Goal: Information Seeking & Learning: Learn about a topic

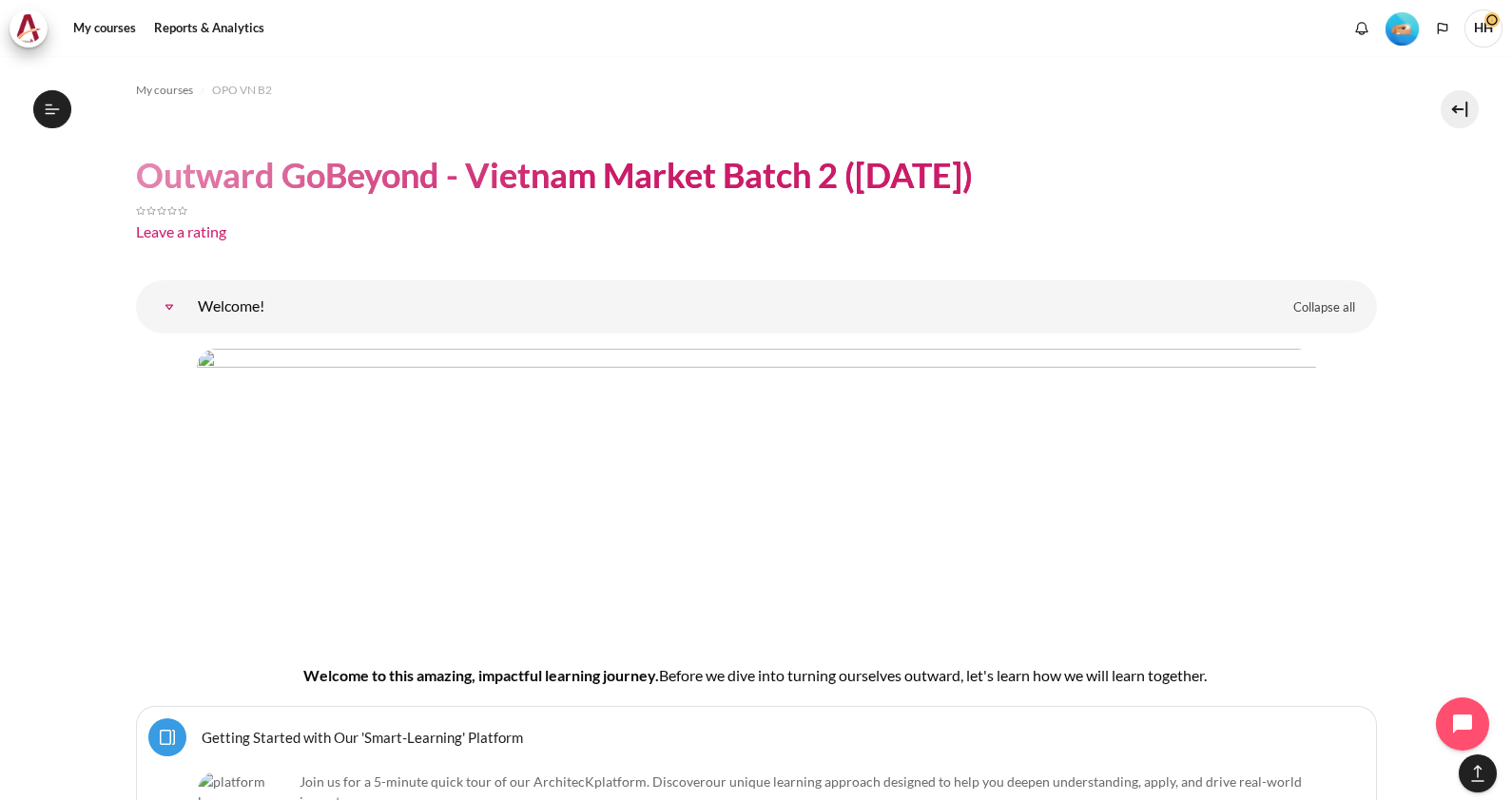
scroll to position [14218, 0]
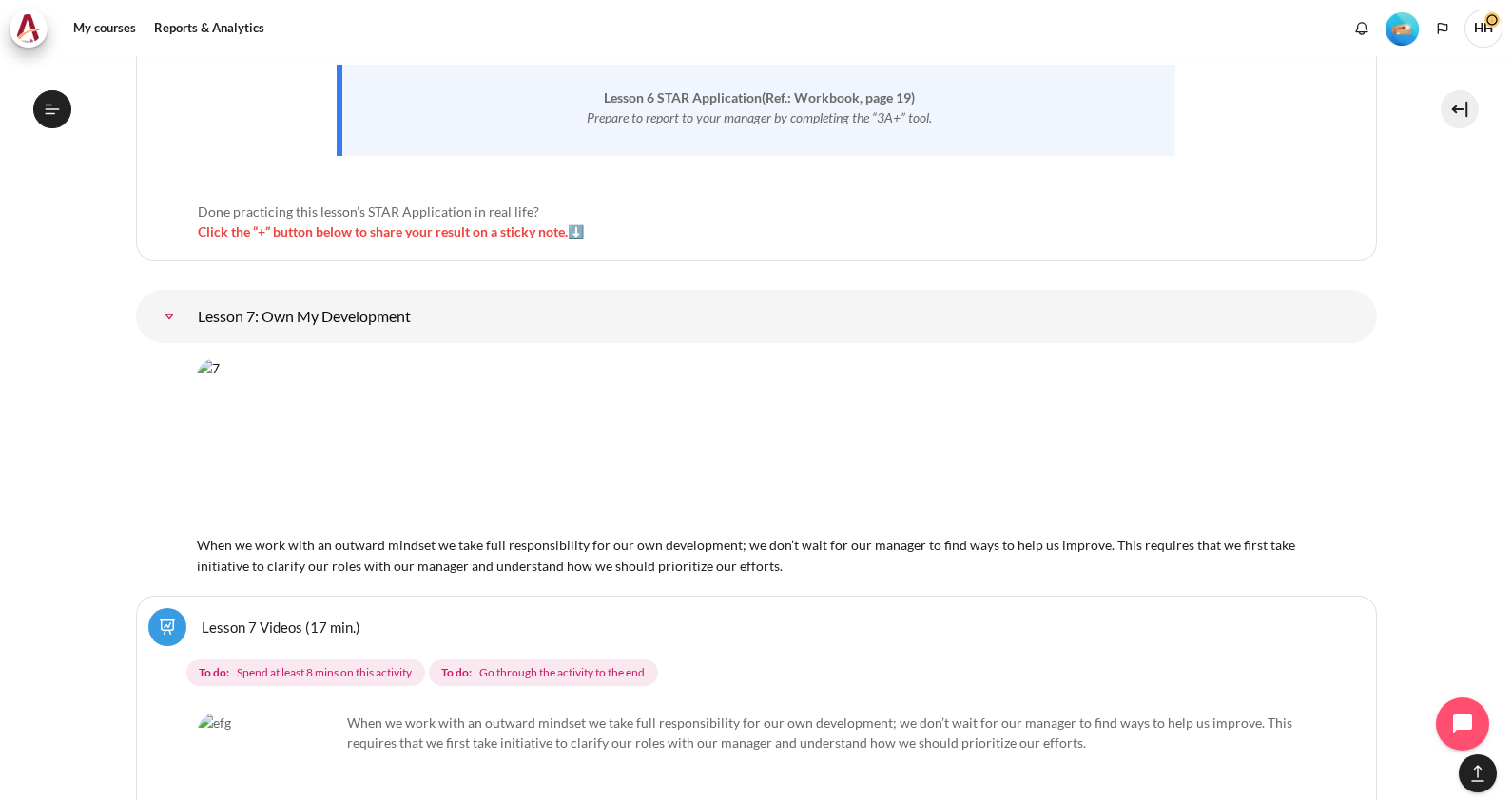
scroll to position [14408, 0]
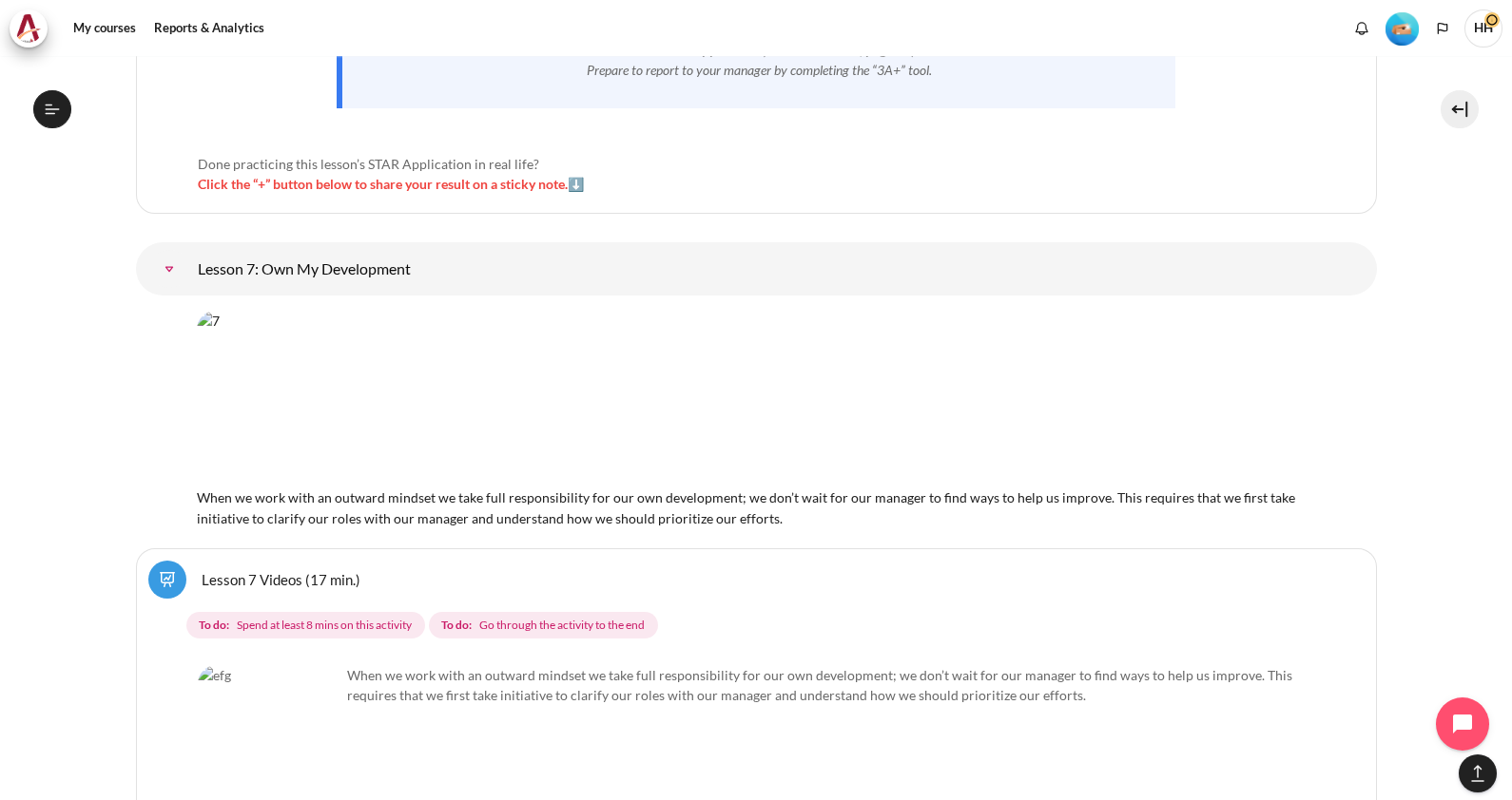
click at [188, 250] on link "Lesson 7: Own My Development" at bounding box center [169, 269] width 38 height 38
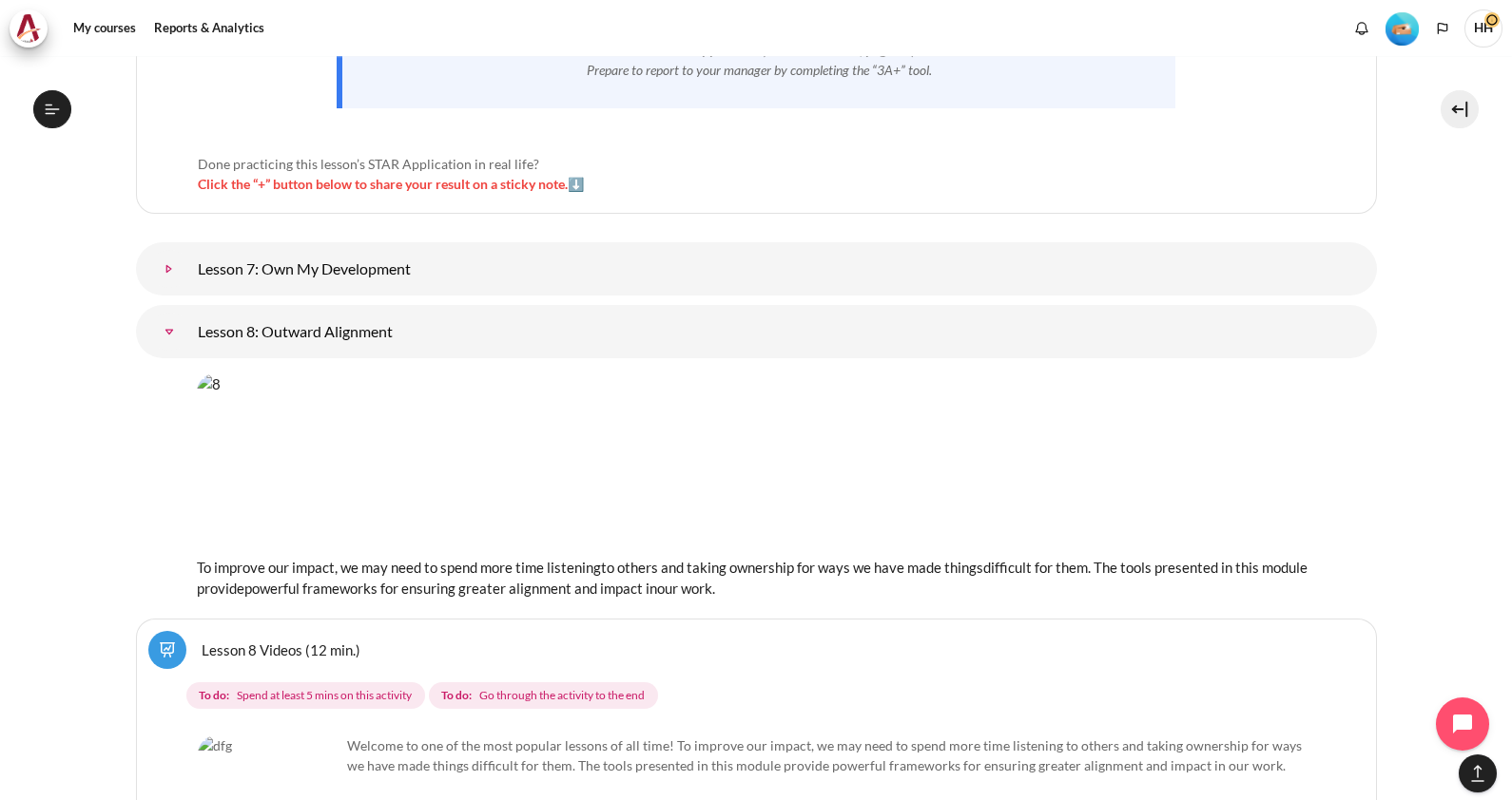
click at [188, 250] on link "Lesson 7: Own My Development" at bounding box center [169, 269] width 38 height 38
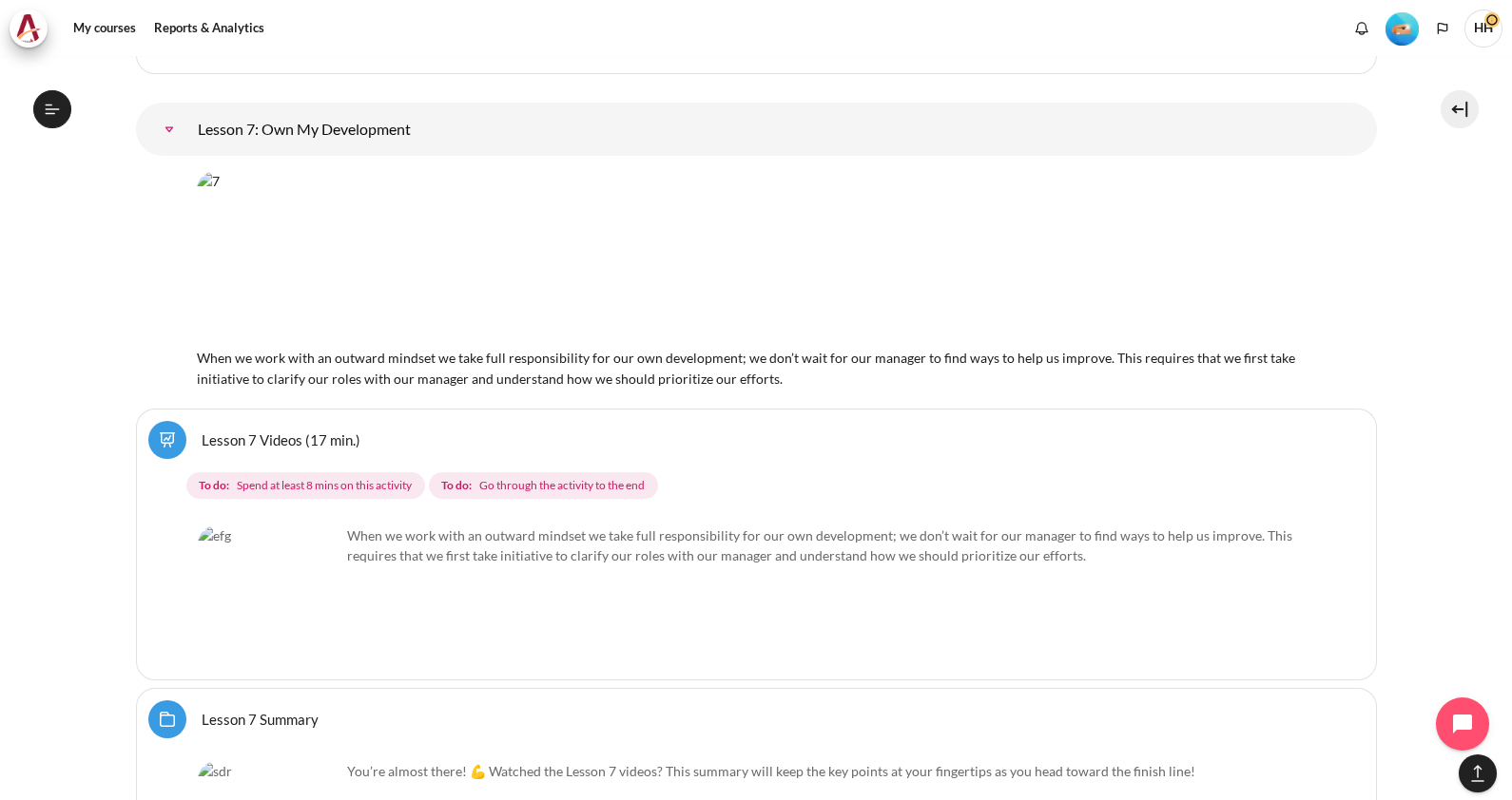
scroll to position [14550, 0]
click at [243, 427] on link "Lesson 7 Videos (17 min.)" at bounding box center [280, 436] width 159 height 18
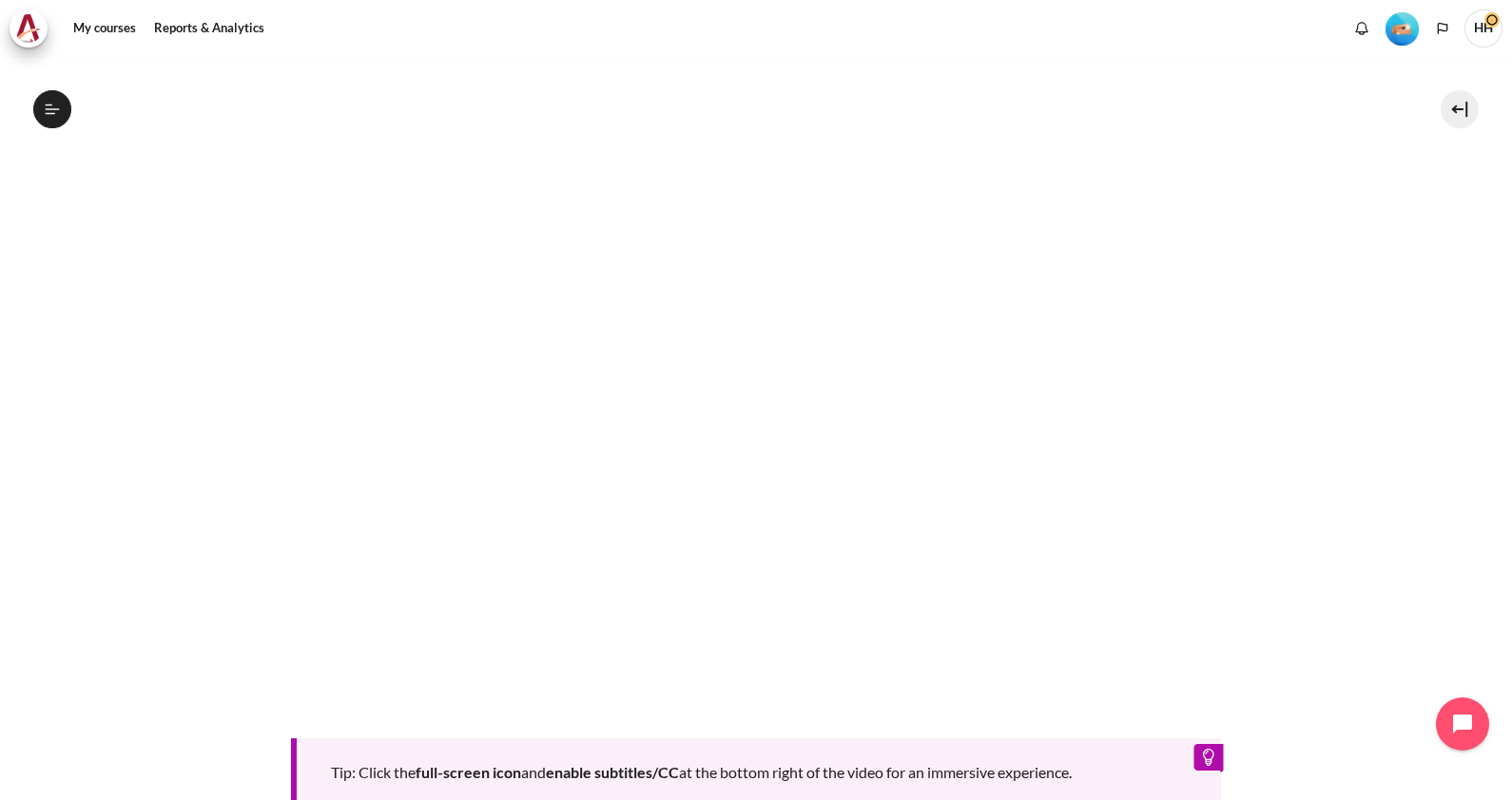
scroll to position [575, 0]
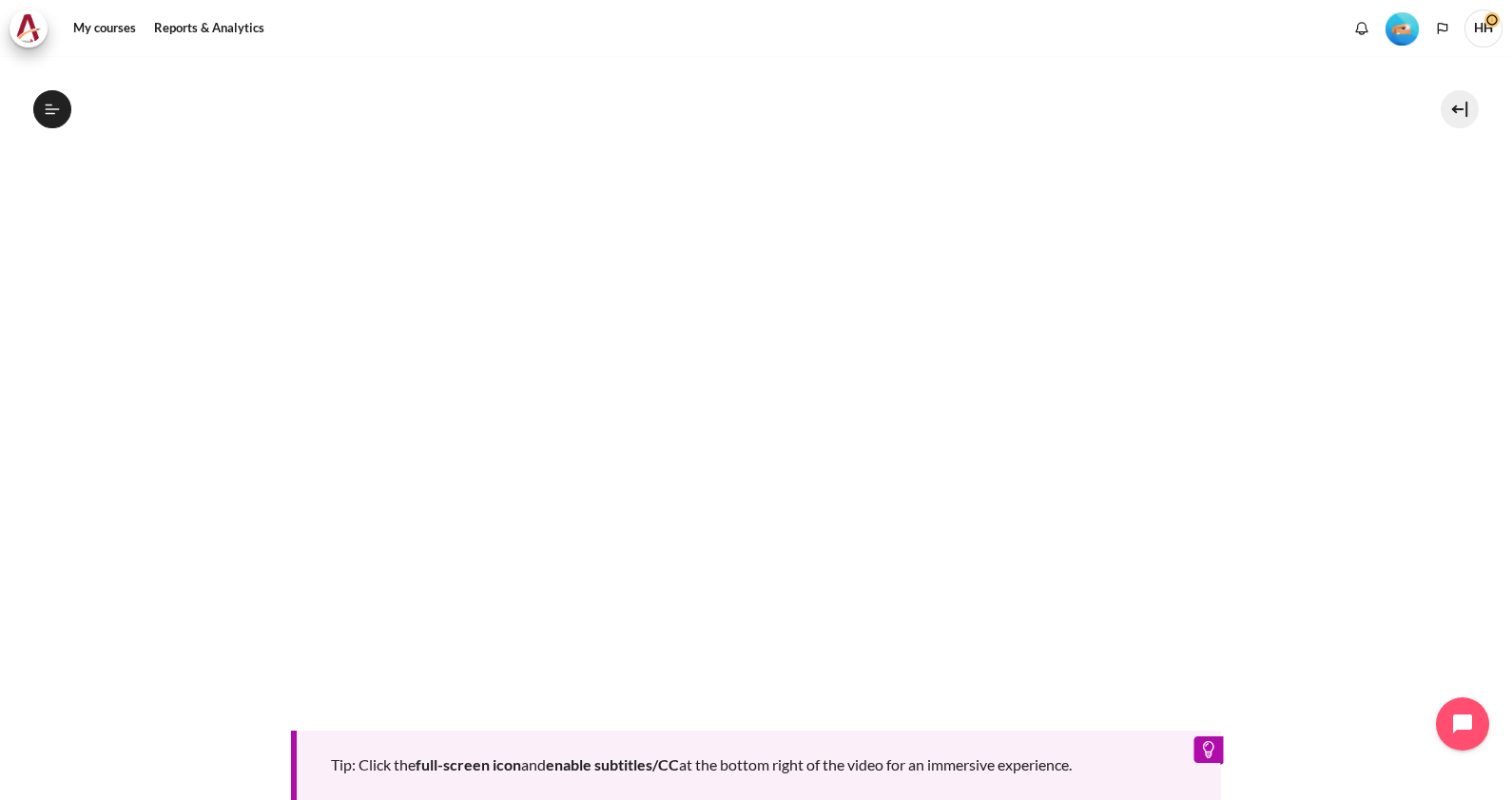
click at [1380, 357] on section "My courses OPO VN B2 Lesson 7: Own My Development Lesson 7 Videos (17 min.) Les…" at bounding box center [756, 268] width 1483 height 1574
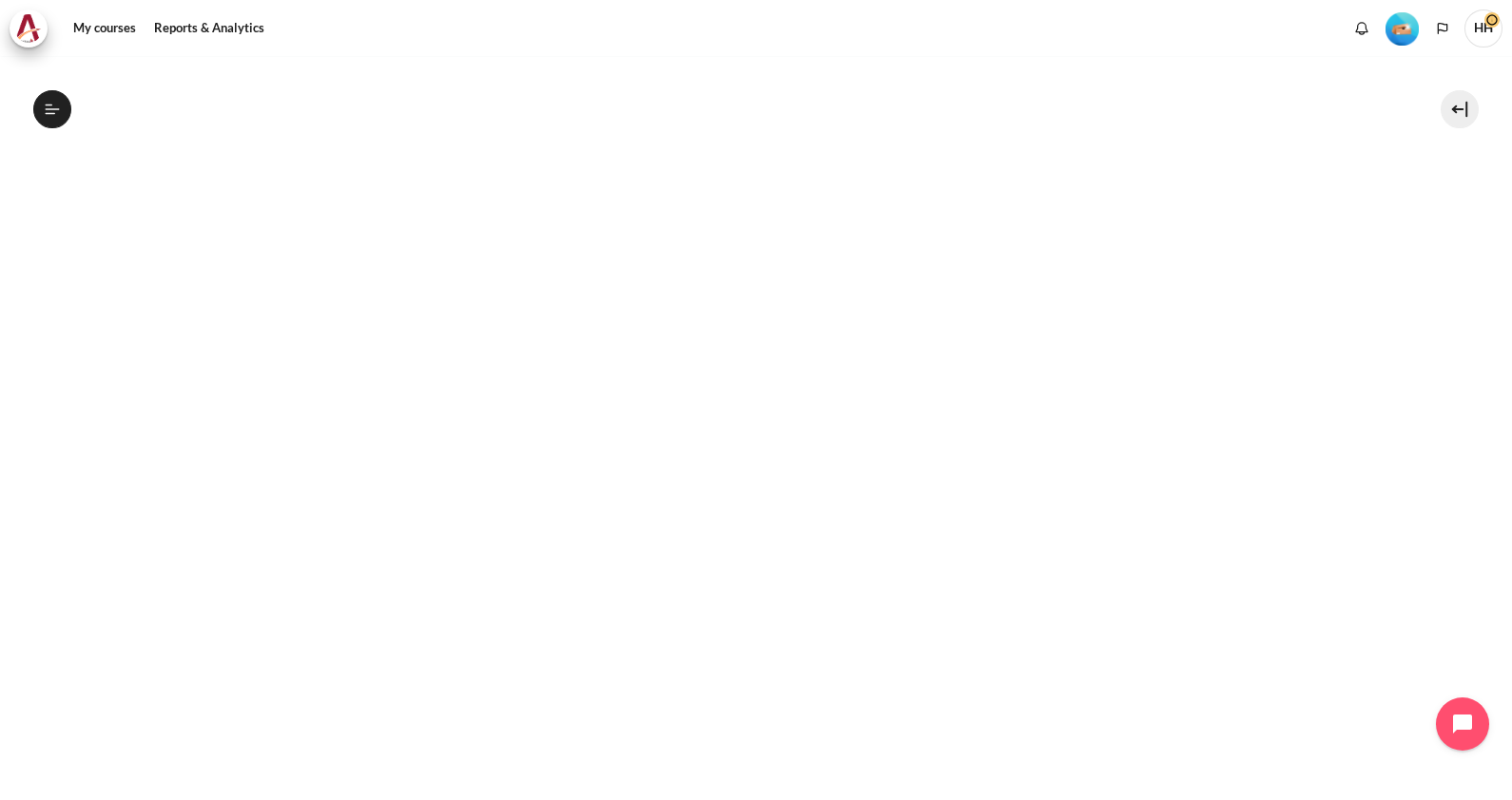
scroll to position [479, 0]
